Goal: Information Seeking & Learning: Check status

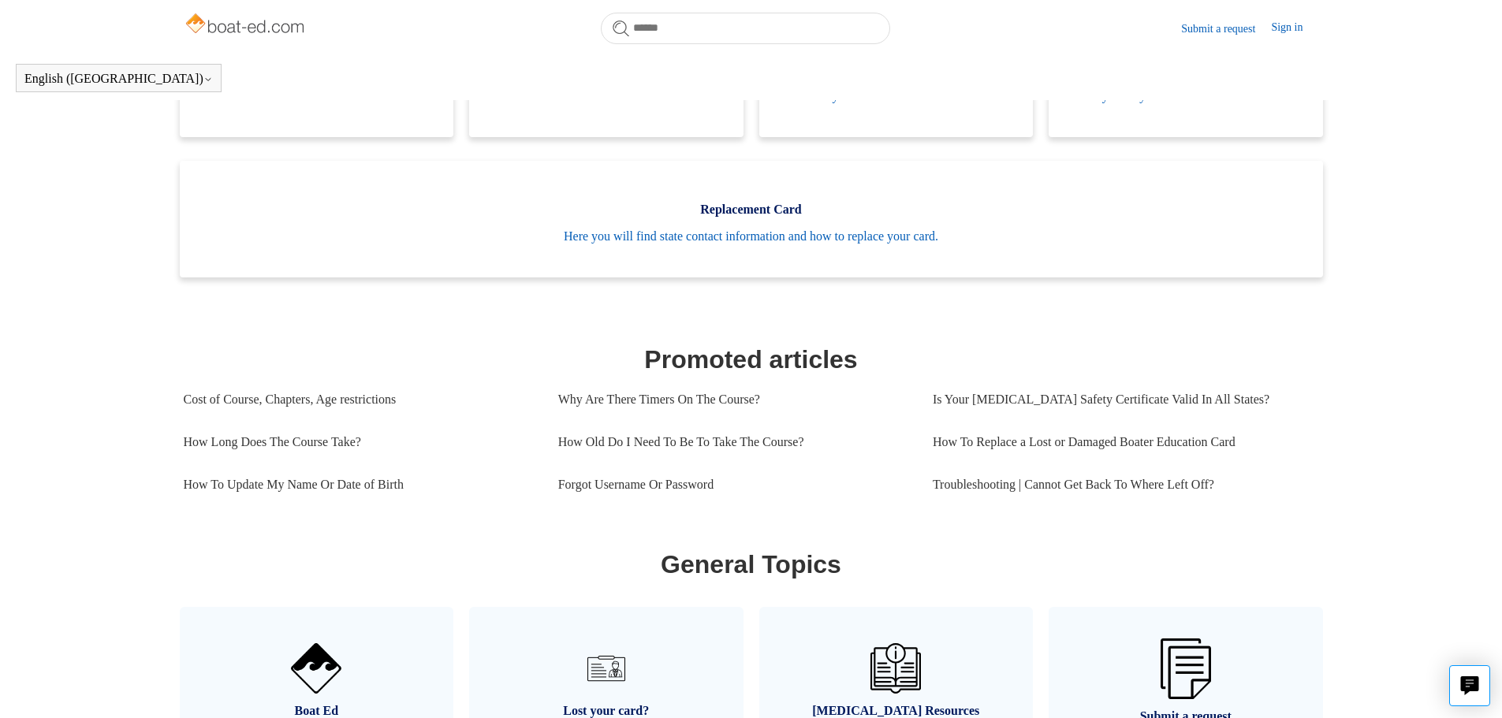
scroll to position [429, 0]
click at [984, 420] on link "Is Your [MEDICAL_DATA] Safety Certificate Valid In All States?" at bounding box center [1120, 399] width 375 height 43
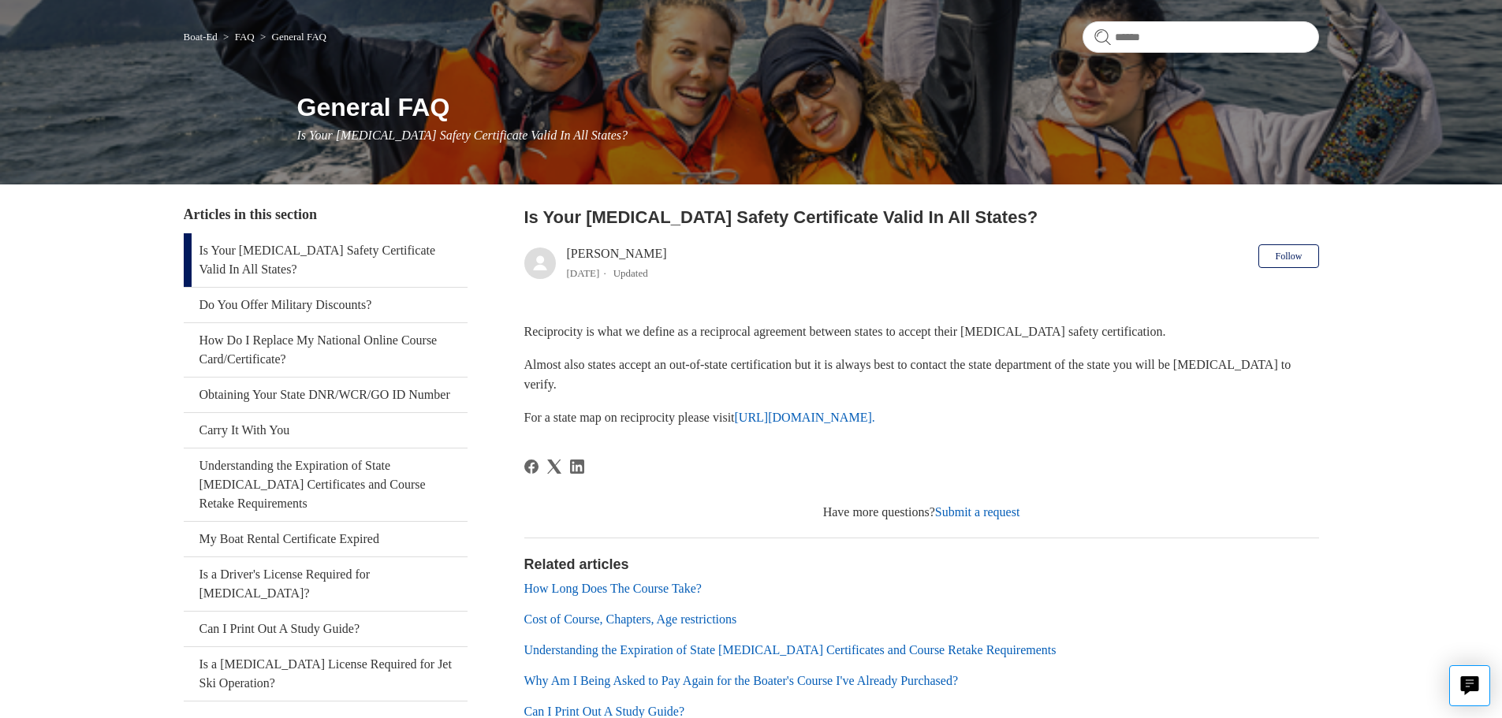
scroll to position [232, 0]
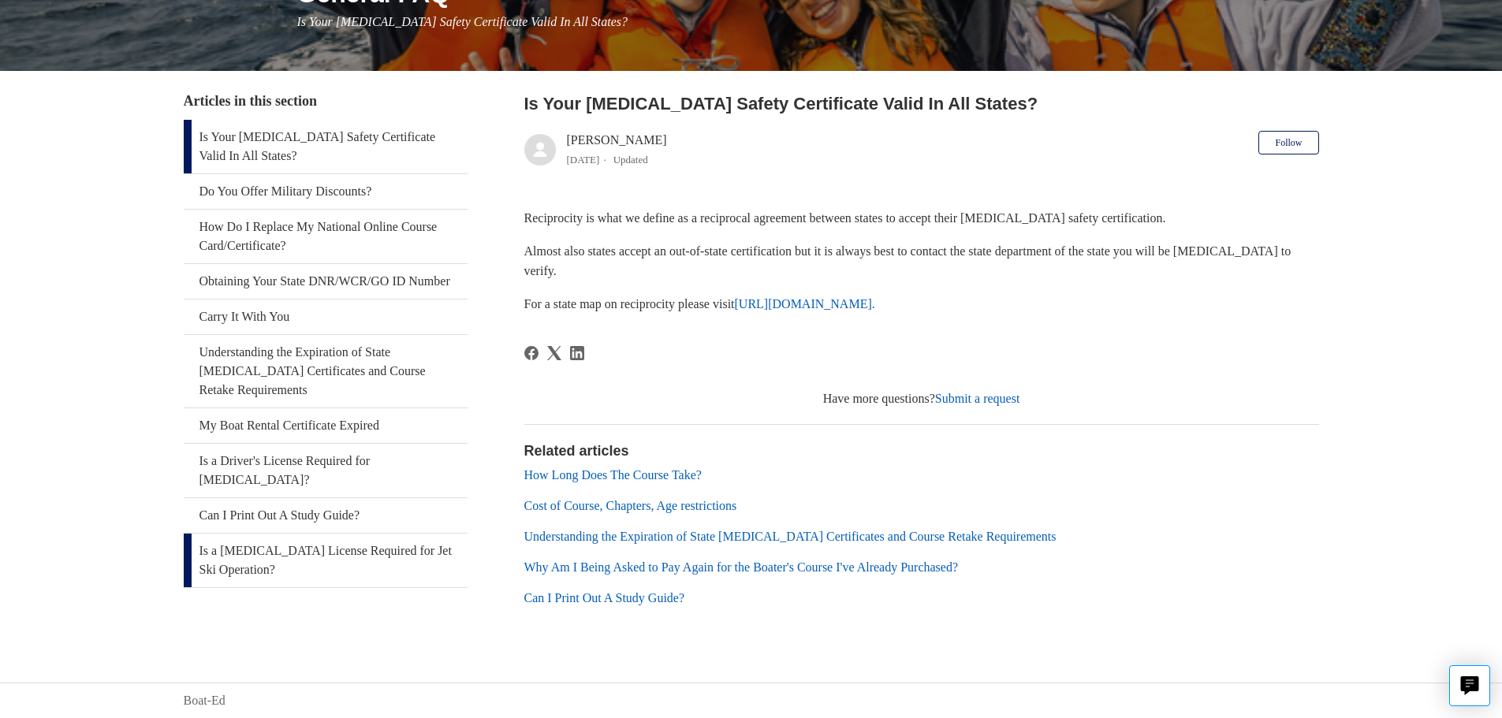
click at [336, 536] on link "Is a [MEDICAL_DATA] License Required for Jet Ski Operation?" at bounding box center [326, 561] width 284 height 54
drag, startPoint x: 347, startPoint y: 509, endPoint x: 355, endPoint y: 505, distance: 8.8
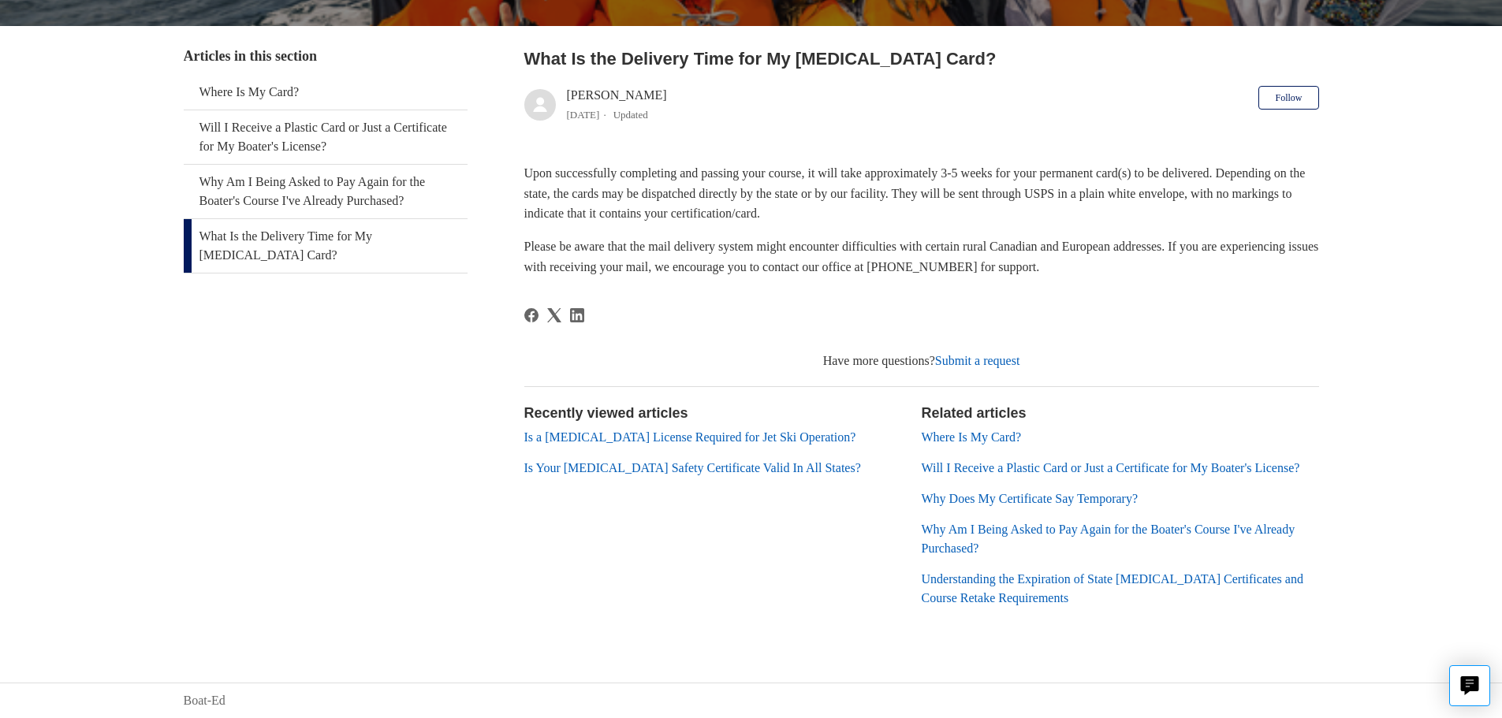
scroll to position [296, 0]
click at [974, 431] on link "Where Is My Card?" at bounding box center [972, 437] width 100 height 13
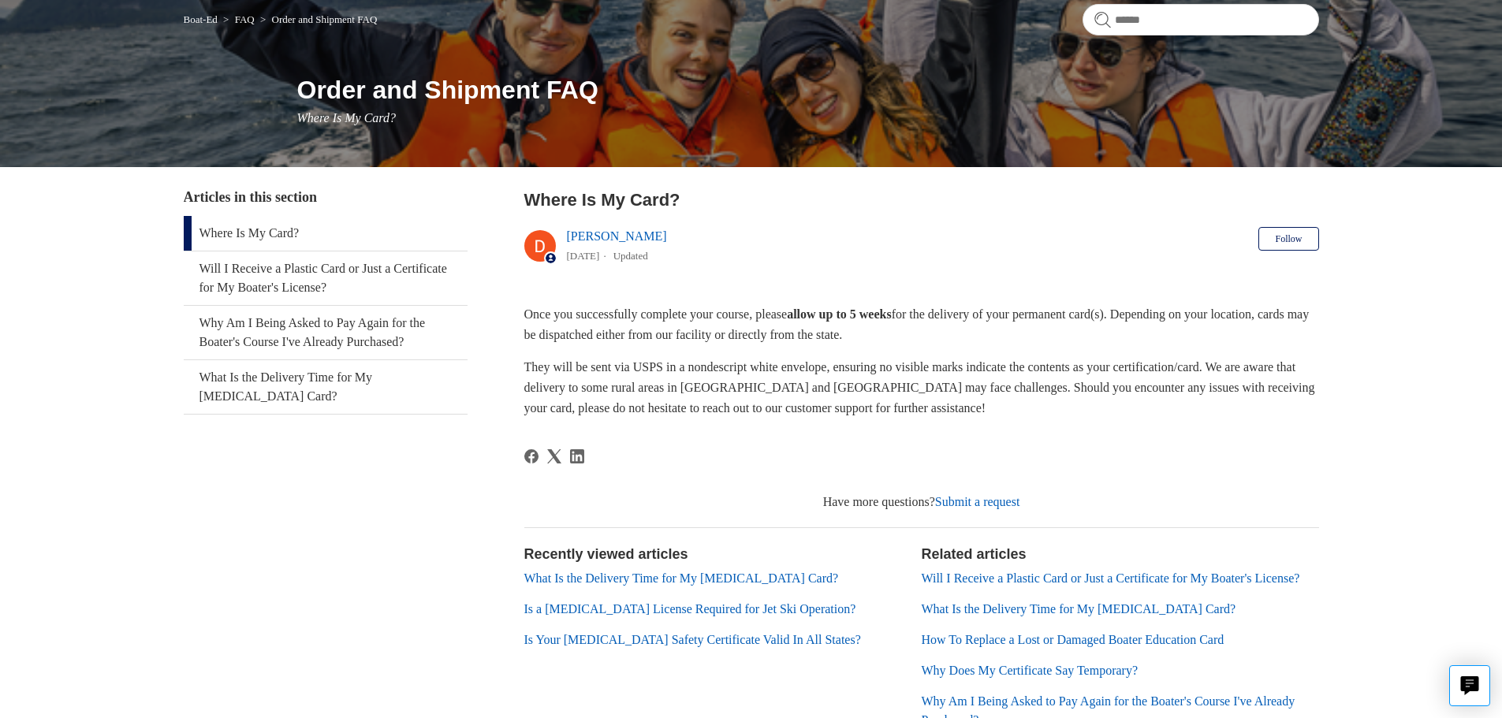
scroll to position [277, 0]
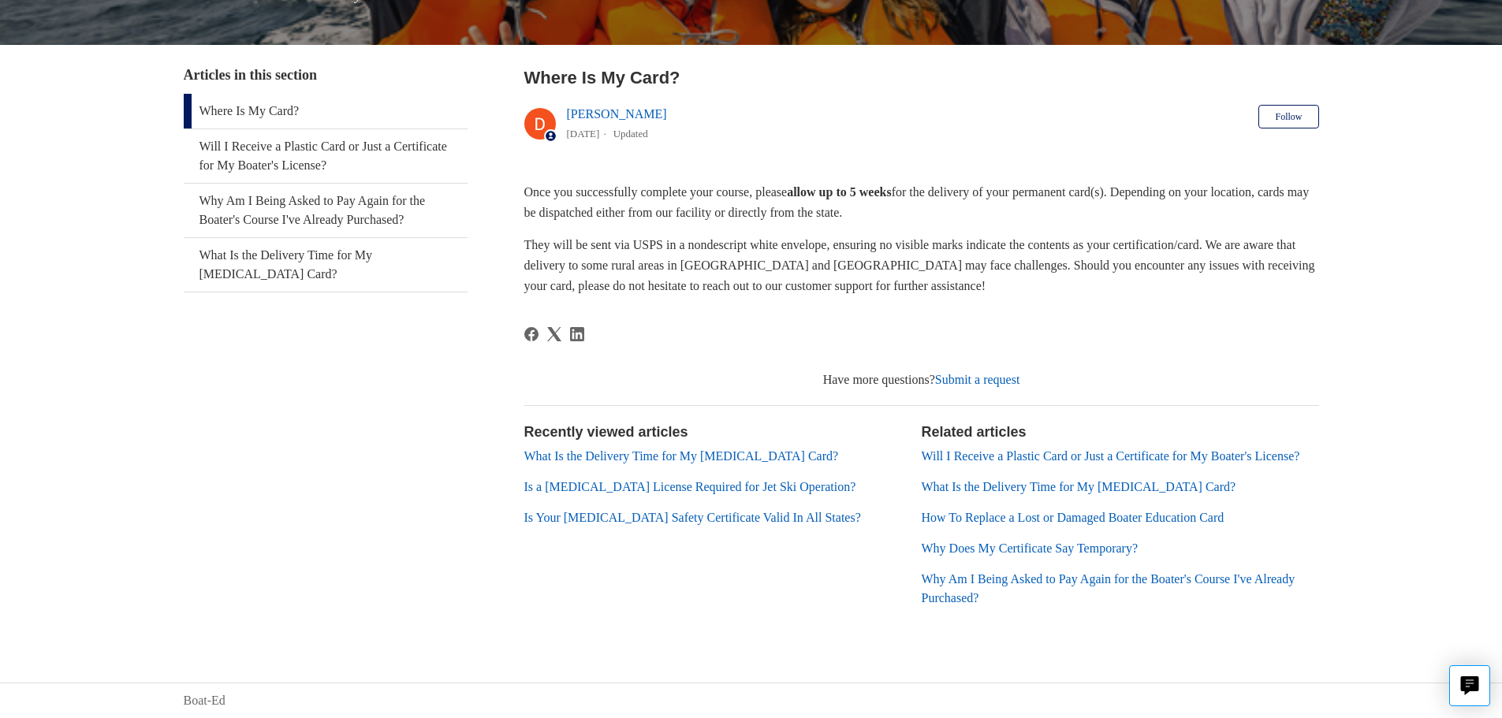
click at [938, 450] on link "Will I Receive a Plastic Card or Just a Certificate for My Boater's License?" at bounding box center [1111, 456] width 379 height 13
